Goal: Navigation & Orientation: Find specific page/section

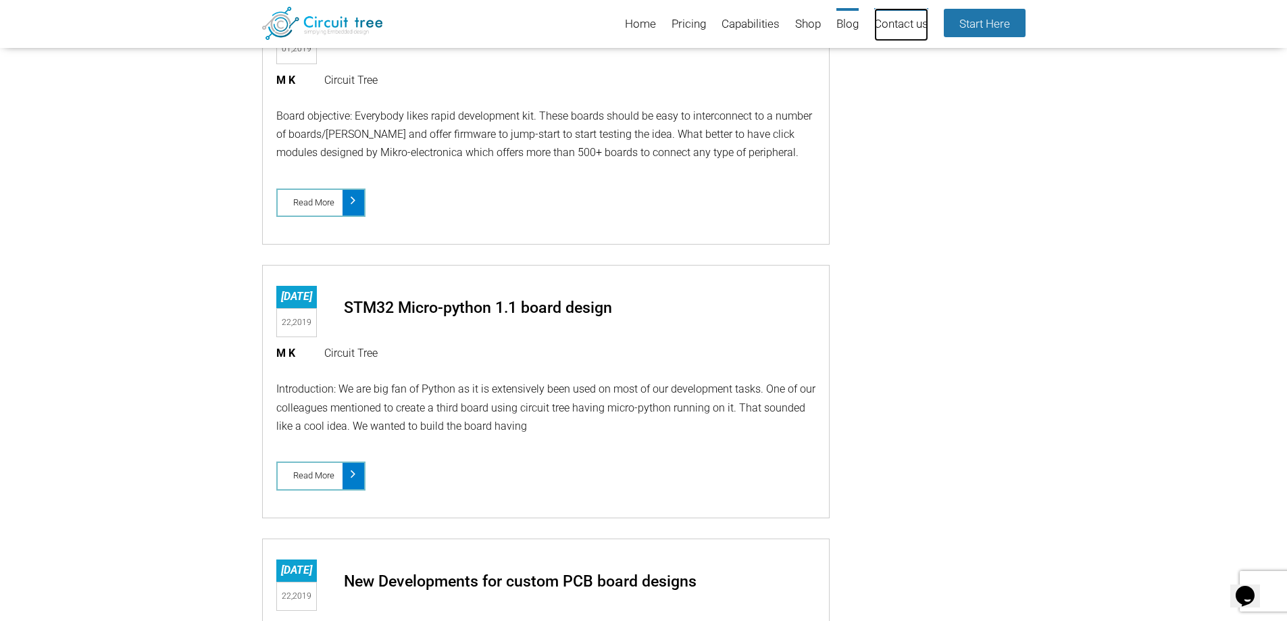
click at [760, 22] on link "Contact us" at bounding box center [901, 24] width 54 height 33
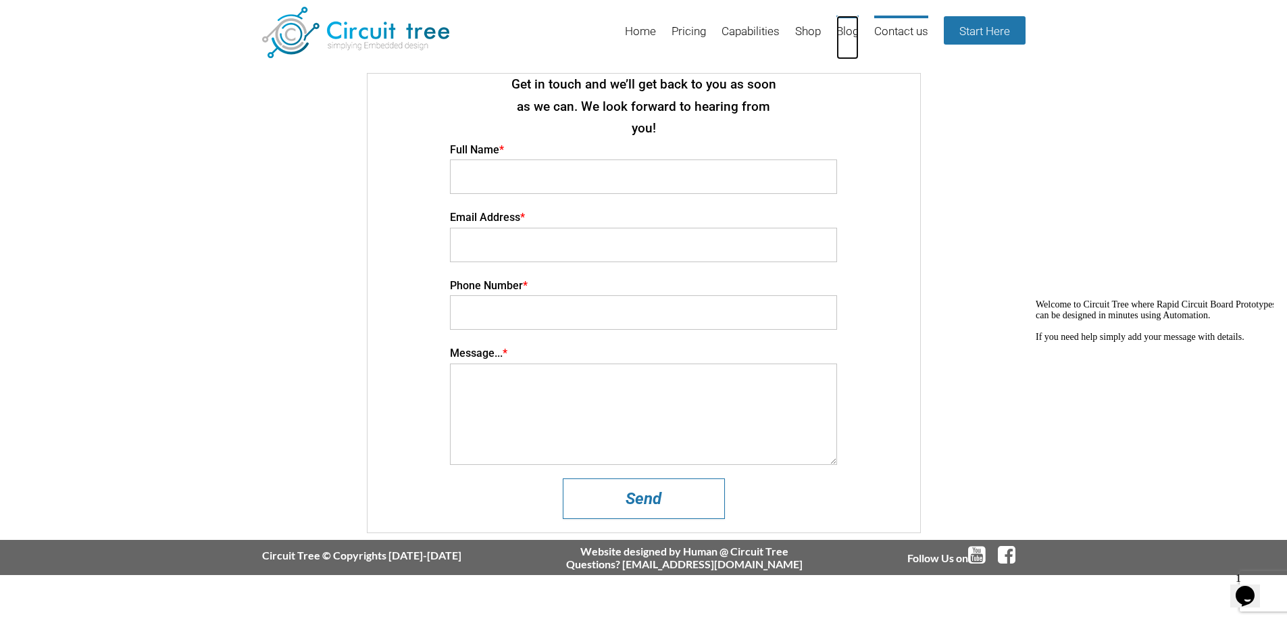
click at [836, 41] on link "Blog" at bounding box center [847, 38] width 22 height 44
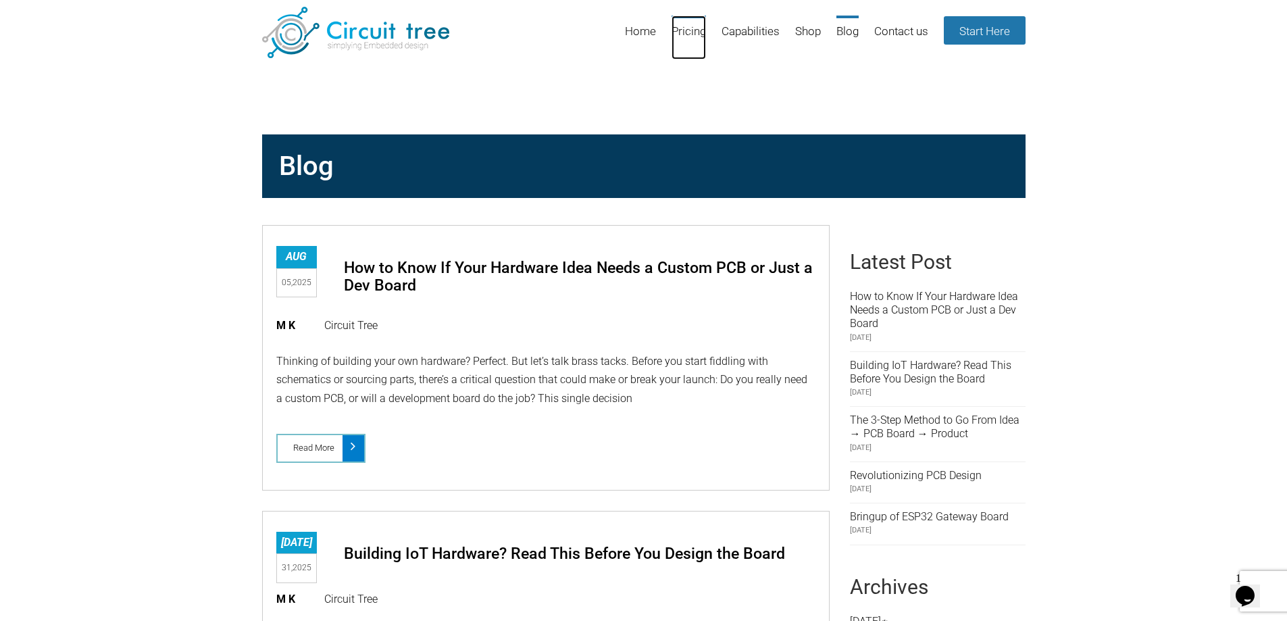
click at [676, 41] on link "Pricing" at bounding box center [688, 38] width 34 height 44
